Goal: Task Accomplishment & Management: Complete application form

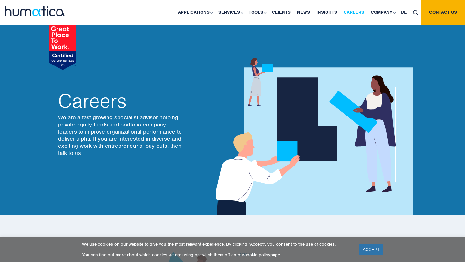
click at [357, 18] on link "Careers" at bounding box center [353, 12] width 27 height 25
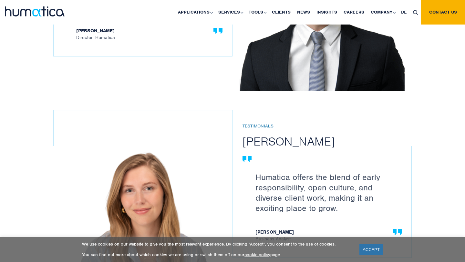
scroll to position [943, 0]
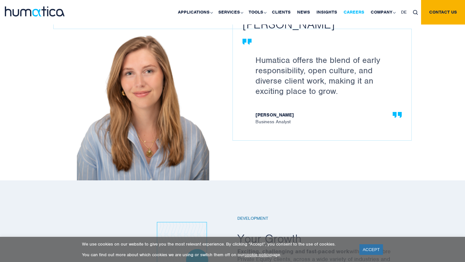
click at [365, 13] on link "Careers" at bounding box center [353, 12] width 27 height 25
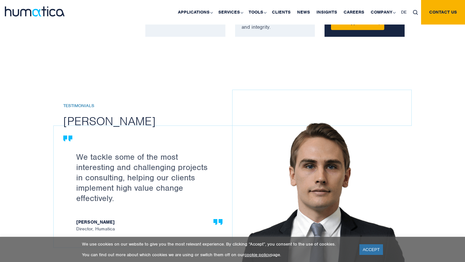
scroll to position [582, 0]
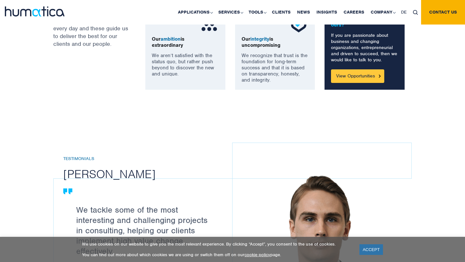
click at [350, 82] on link "View Opportunities" at bounding box center [357, 76] width 53 height 14
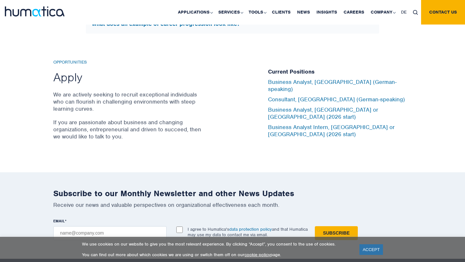
scroll to position [2120, 0]
click at [310, 109] on link "Business Analyst, [GEOGRAPHIC_DATA] or [GEOGRAPHIC_DATA] (2026 start)" at bounding box center [323, 113] width 110 height 14
